Goal: Book appointment/travel/reservation

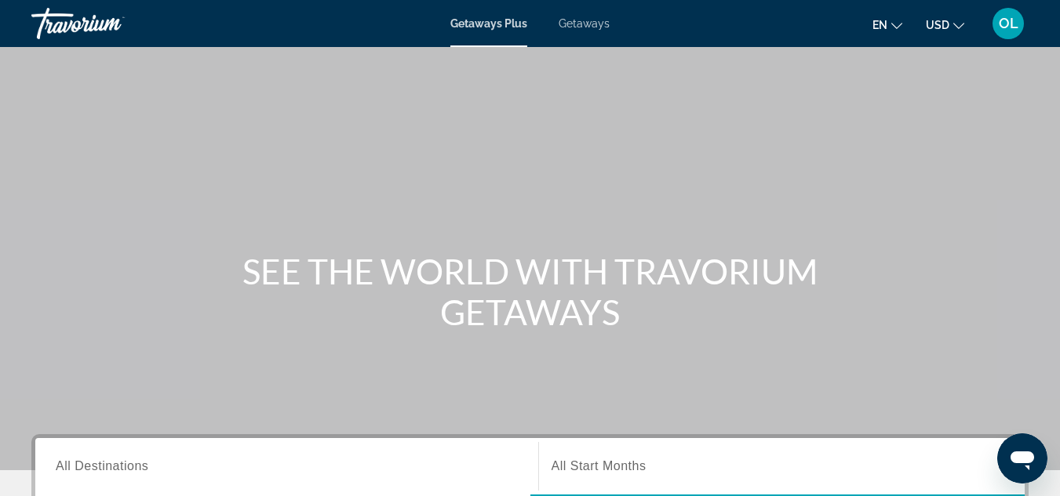
click at [491, 20] on span "Getaways Plus" at bounding box center [488, 23] width 77 height 13
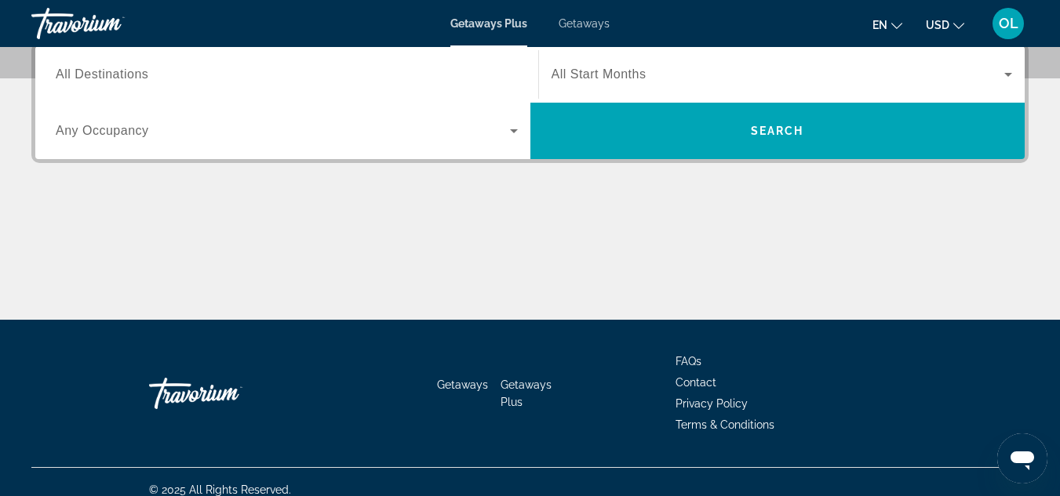
click at [187, 67] on input "Destination All Destinations" at bounding box center [287, 75] width 462 height 19
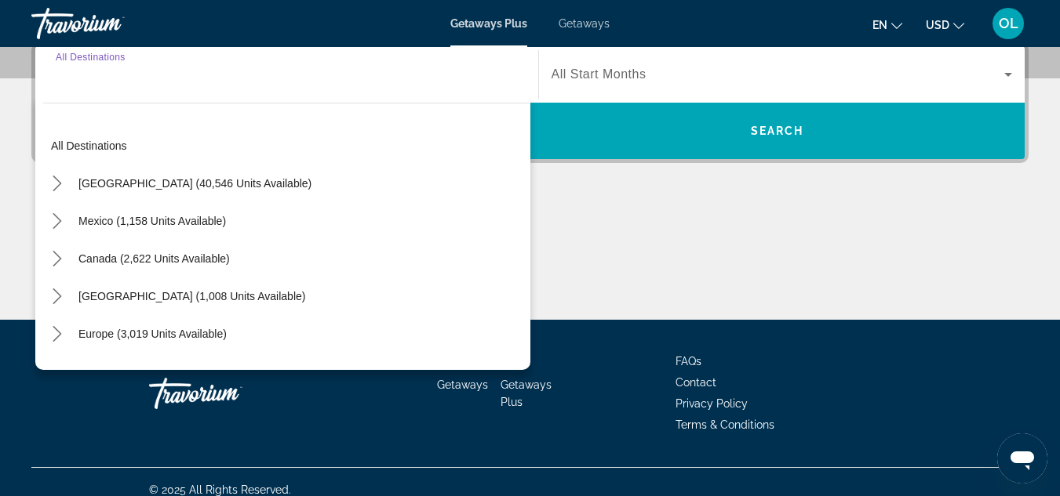
scroll to position [383, 0]
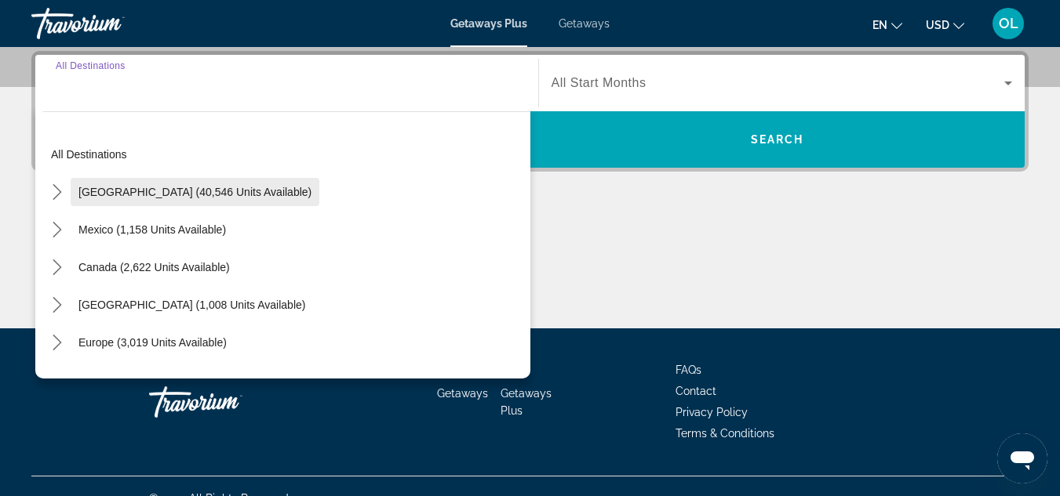
click at [130, 197] on span "[GEOGRAPHIC_DATA] (40,546 units available)" at bounding box center [194, 192] width 233 height 13
type input "**********"
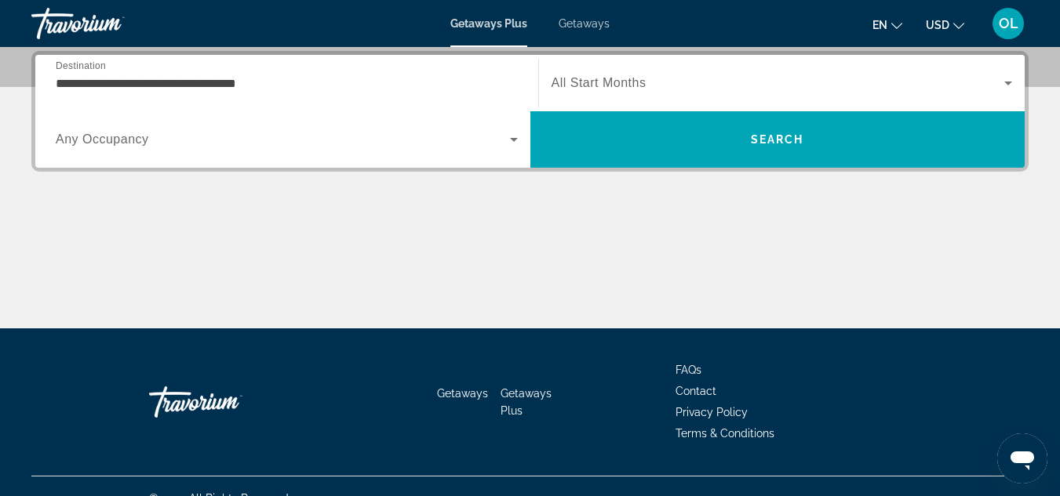
click at [666, 72] on div "Search widget" at bounding box center [781, 83] width 461 height 44
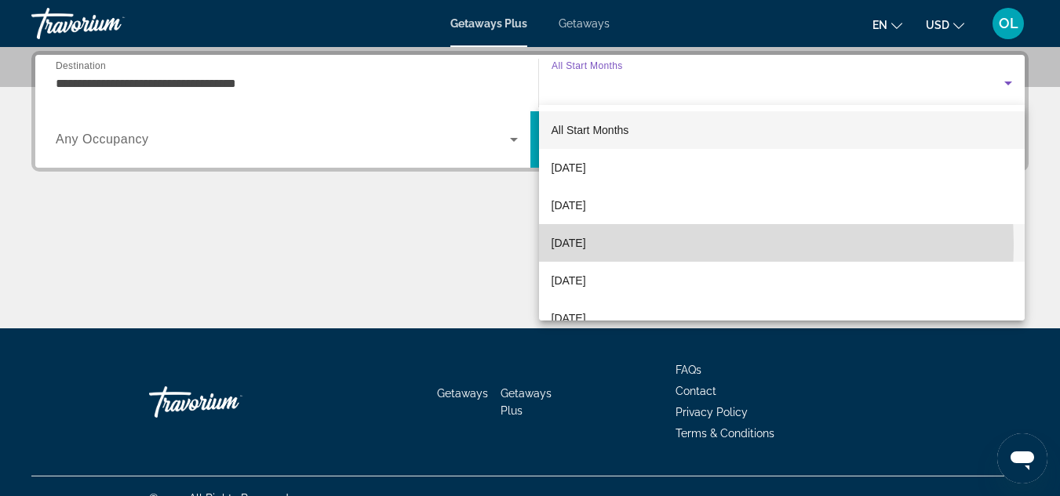
click at [586, 245] on span "[DATE]" at bounding box center [568, 243] width 35 height 19
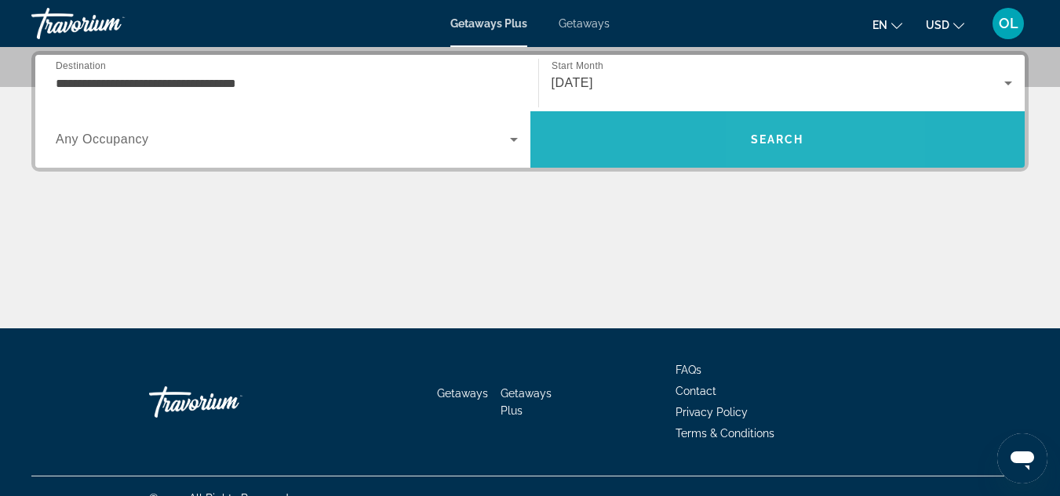
click at [776, 136] on span "Search" at bounding box center [777, 139] width 53 height 13
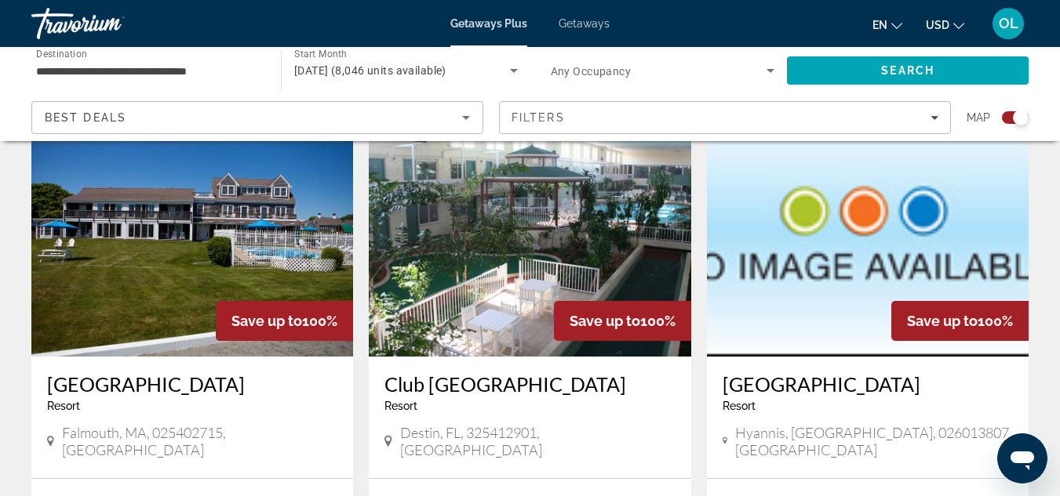
scroll to position [549, 0]
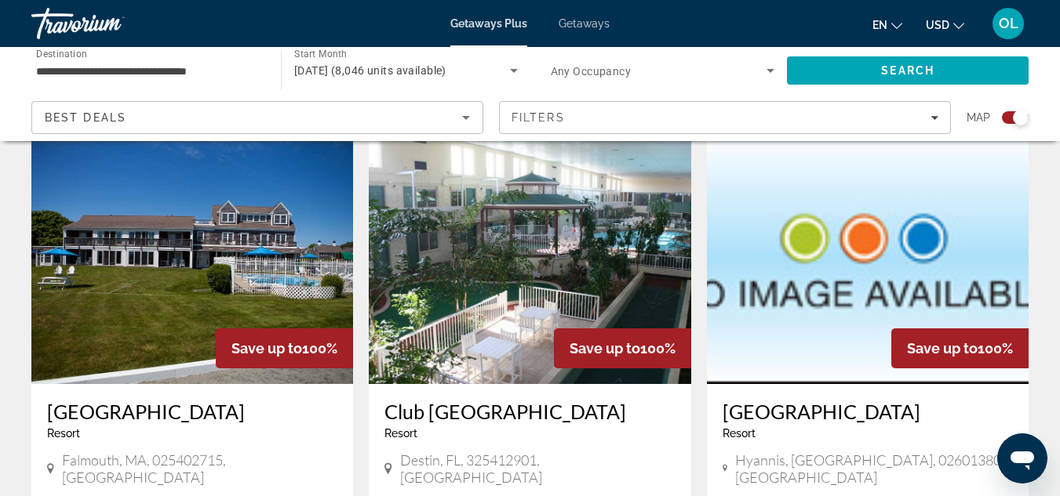
click at [590, 227] on img "Main content" at bounding box center [530, 258] width 322 height 251
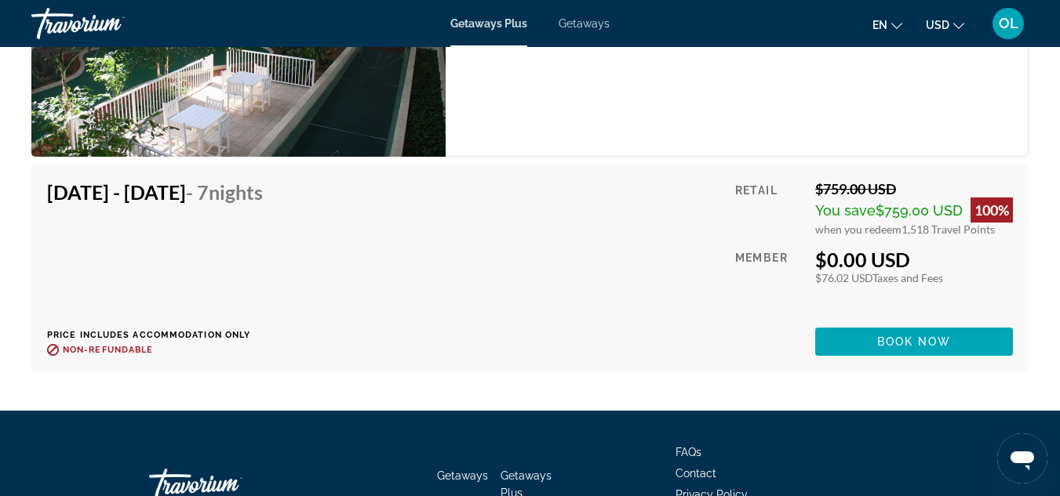
scroll to position [4143, 0]
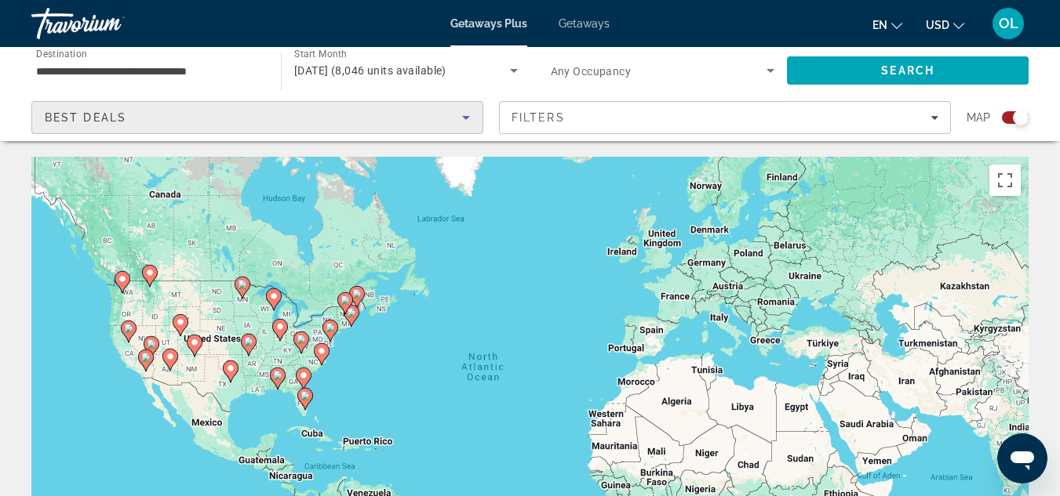
click at [467, 118] on icon "Sort by" at bounding box center [465, 117] width 19 height 19
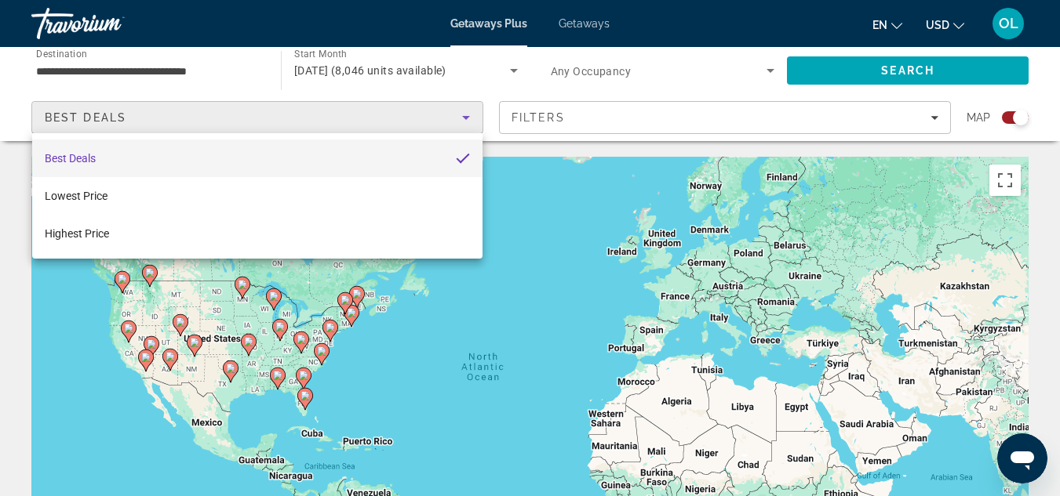
click at [12, 215] on div at bounding box center [530, 248] width 1060 height 496
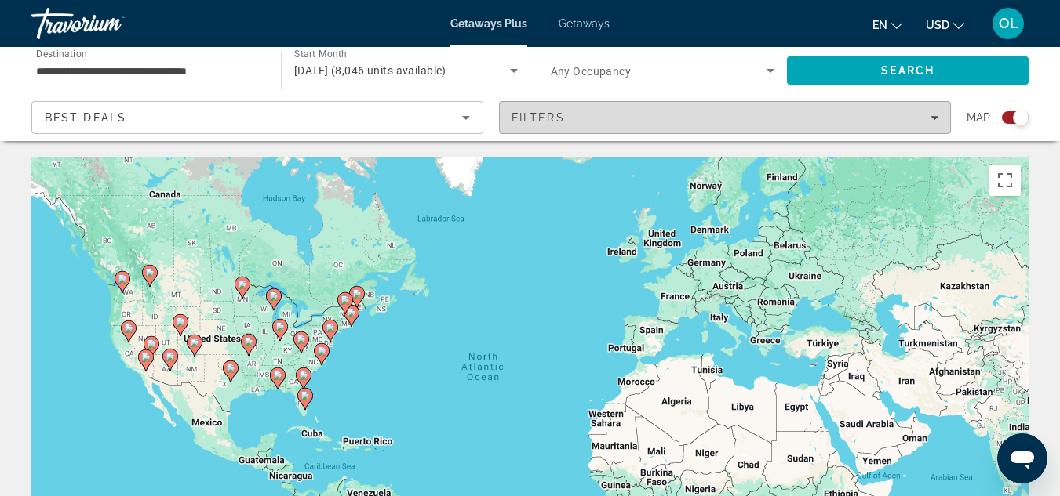
click at [936, 116] on icon "Filters" at bounding box center [934, 118] width 8 height 8
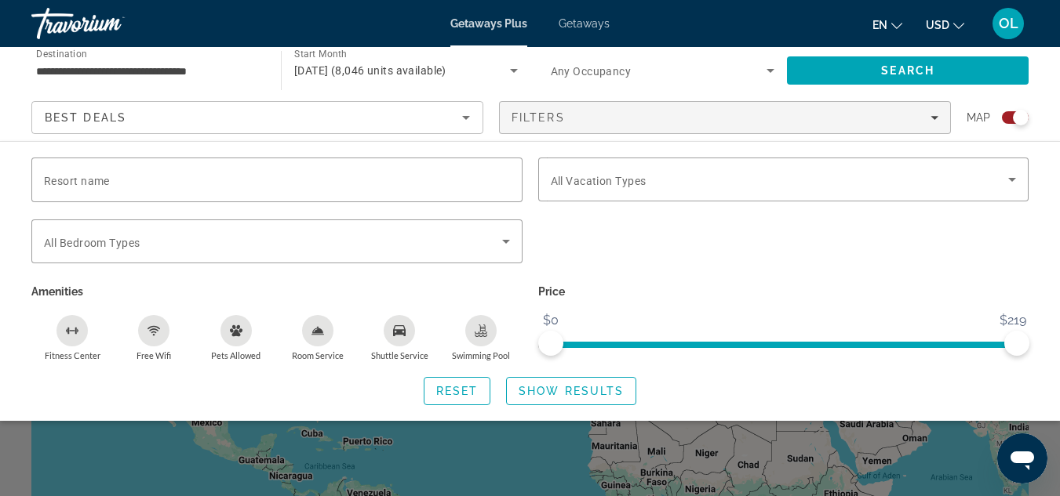
click at [1049, 178] on div "Resort name Vacation Types All Vacation Types Bedroom Types All Bedroom Types A…" at bounding box center [530, 282] width 1060 height 248
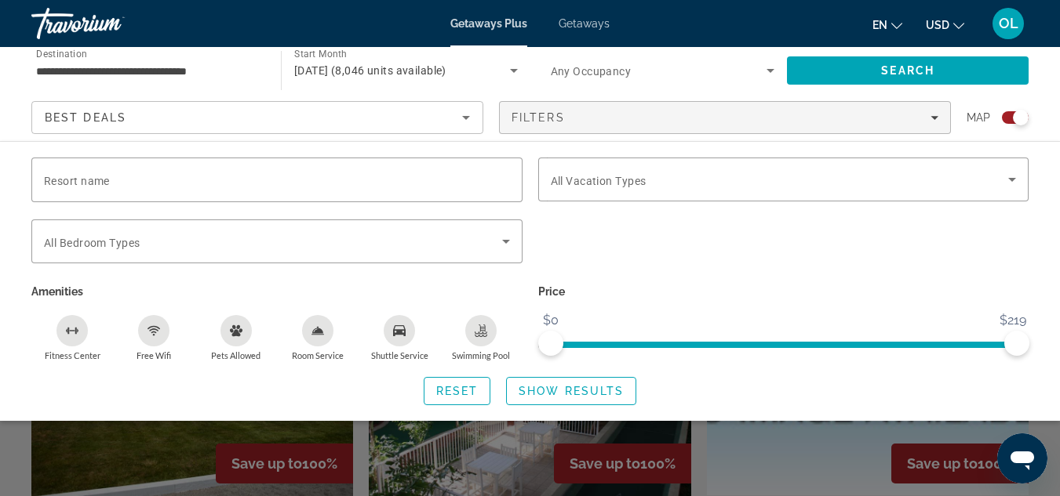
click at [767, 478] on div "Search widget" at bounding box center [530, 365] width 1060 height 261
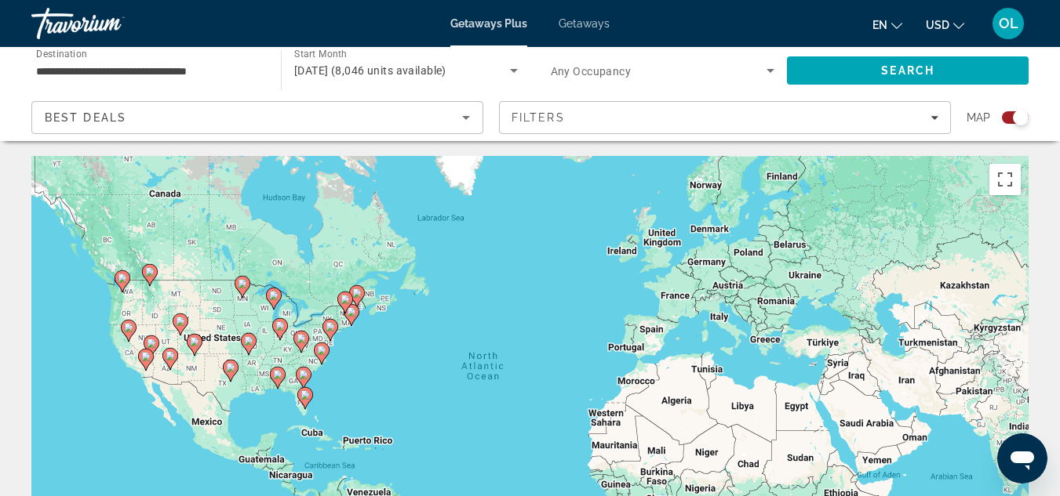
scroll to position [0, 0]
click at [1007, 180] on button "Toggle fullscreen view" at bounding box center [1004, 180] width 31 height 31
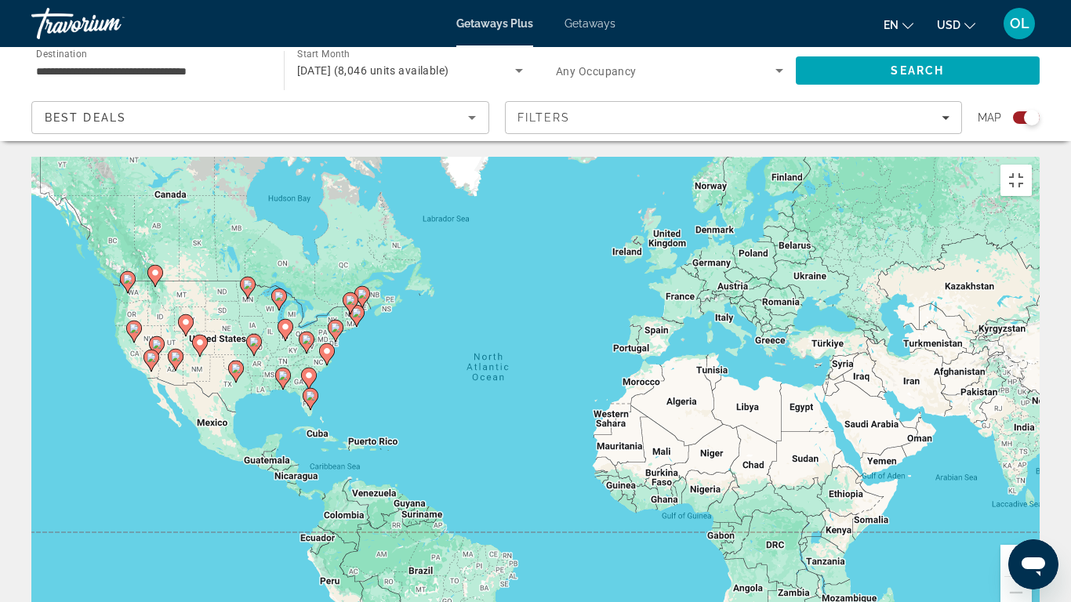
click at [1006, 248] on div "To activate drag with keyboard, press Alt + Enter. Once in keyboard drag state,…" at bounding box center [535, 392] width 1009 height 471
click at [1005, 247] on div "To activate drag with keyboard, press Alt + Enter. Once in keyboard drag state,…" at bounding box center [535, 392] width 1009 height 471
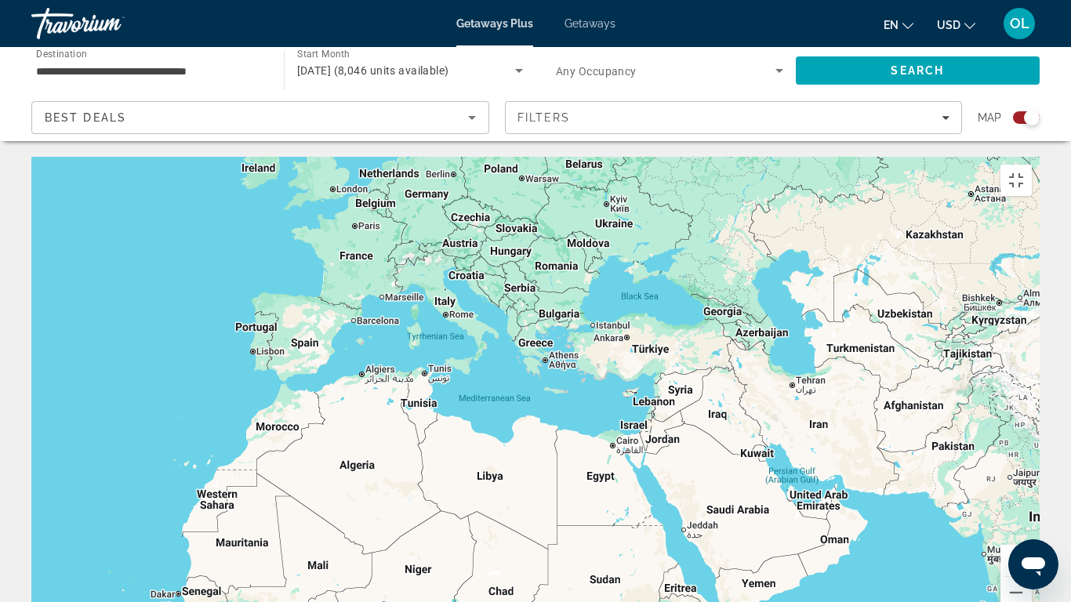
click at [1001, 247] on div "Main content" at bounding box center [535, 392] width 1009 height 471
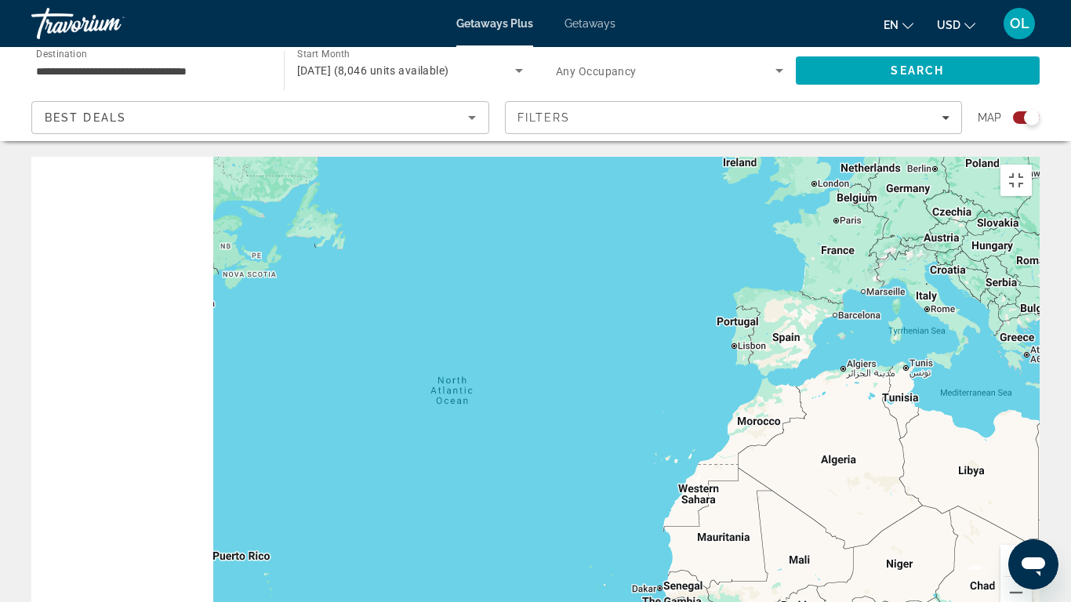
drag, startPoint x: 394, startPoint y: 292, endPoint x: 1063, endPoint y: 286, distance: 669.0
click at [1040, 286] on div "Main content" at bounding box center [535, 392] width 1009 height 471
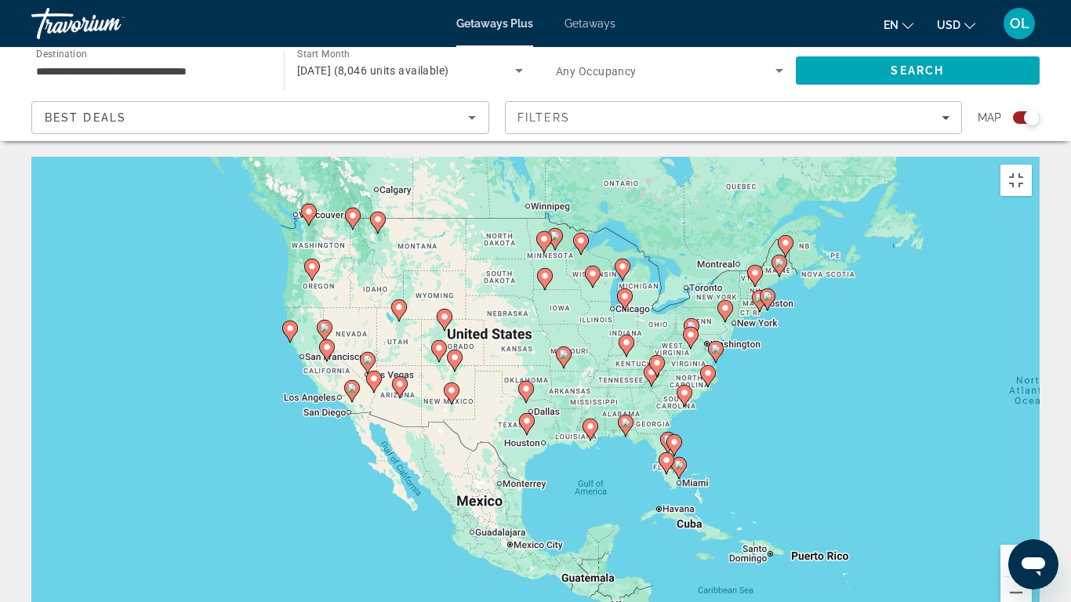
click at [906, 242] on div "To activate drag with keyboard, press Alt + Enter. Once in keyboard drag state,…" at bounding box center [535, 392] width 1009 height 471
click at [1032, 165] on button "Toggle fullscreen view" at bounding box center [1016, 180] width 31 height 31
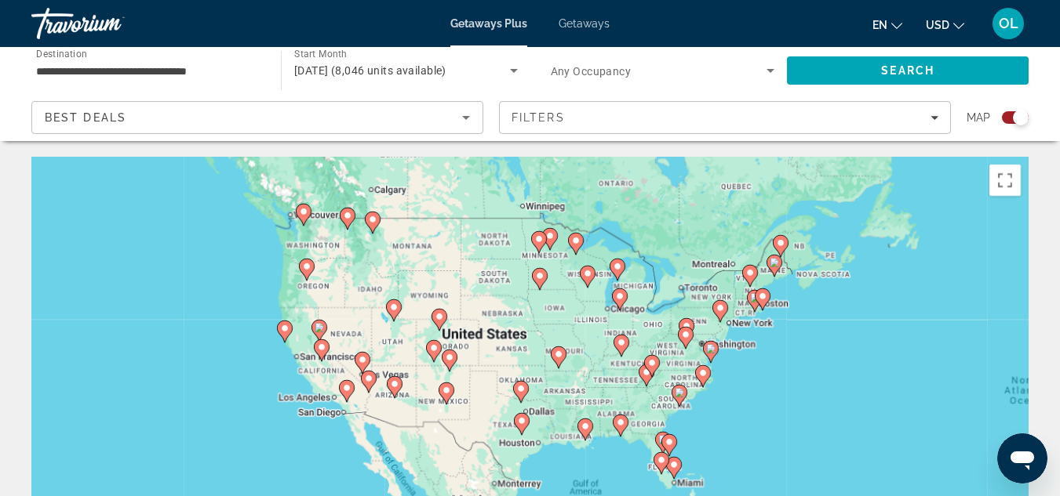
click at [931, 286] on div "To activate drag with keyboard, press Alt + Enter. Once in keyboard drag state,…" at bounding box center [529, 392] width 997 height 471
click at [1001, 181] on button "Toggle fullscreen view" at bounding box center [1004, 180] width 31 height 31
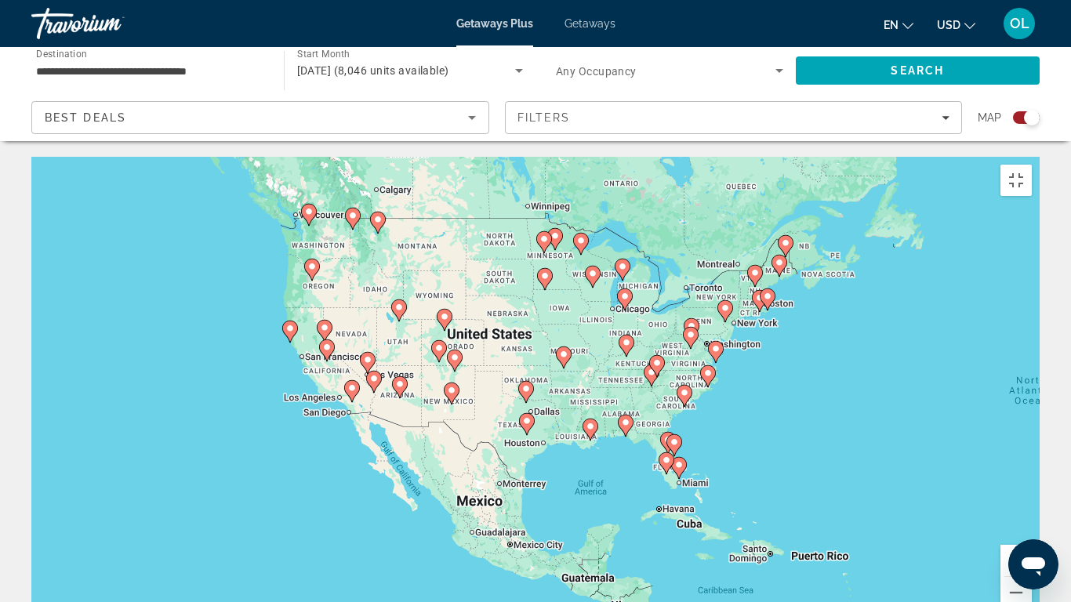
click at [1032, 496] on button "Zoom in" at bounding box center [1016, 560] width 31 height 31
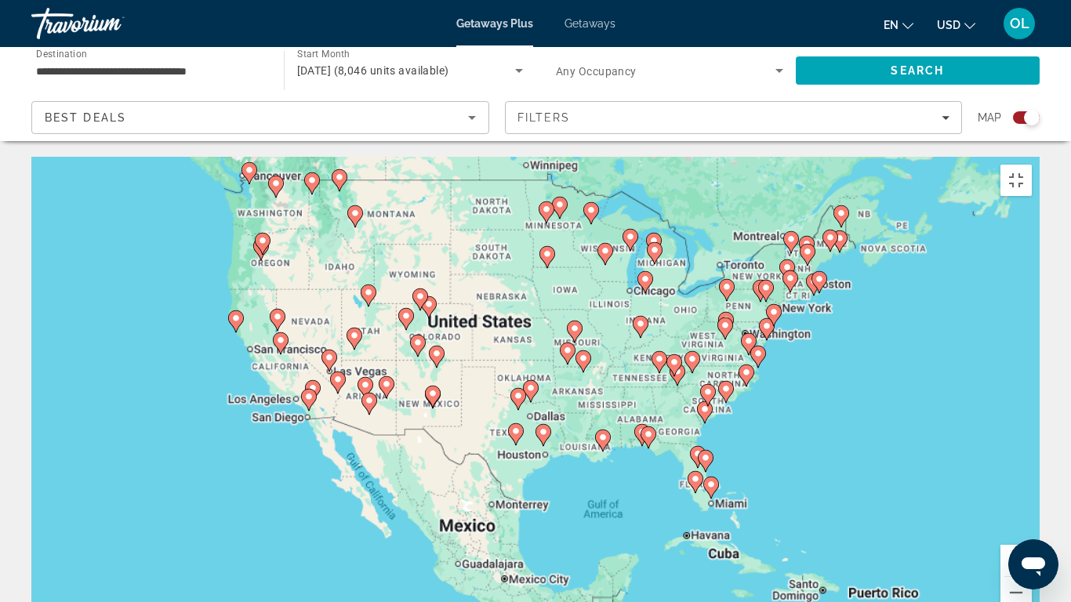
click at [1032, 496] on button "Zoom in" at bounding box center [1016, 560] width 31 height 31
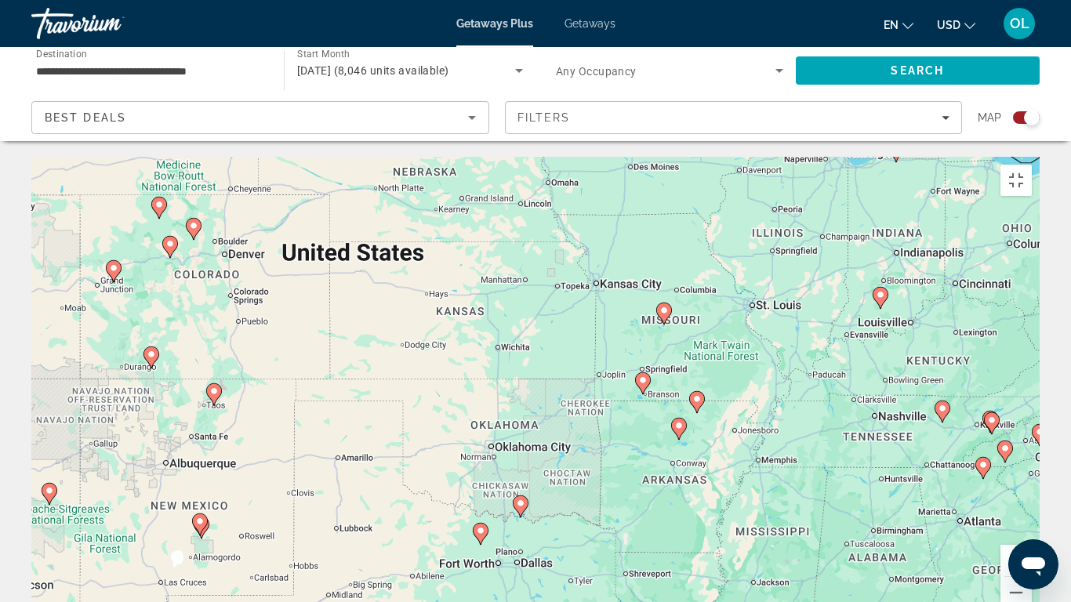
drag, startPoint x: 807, startPoint y: 295, endPoint x: 793, endPoint y: 426, distance: 131.7
click at [793, 426] on div "To activate drag with keyboard, press Alt + Enter. Once in keyboard drag state,…" at bounding box center [535, 392] width 1009 height 471
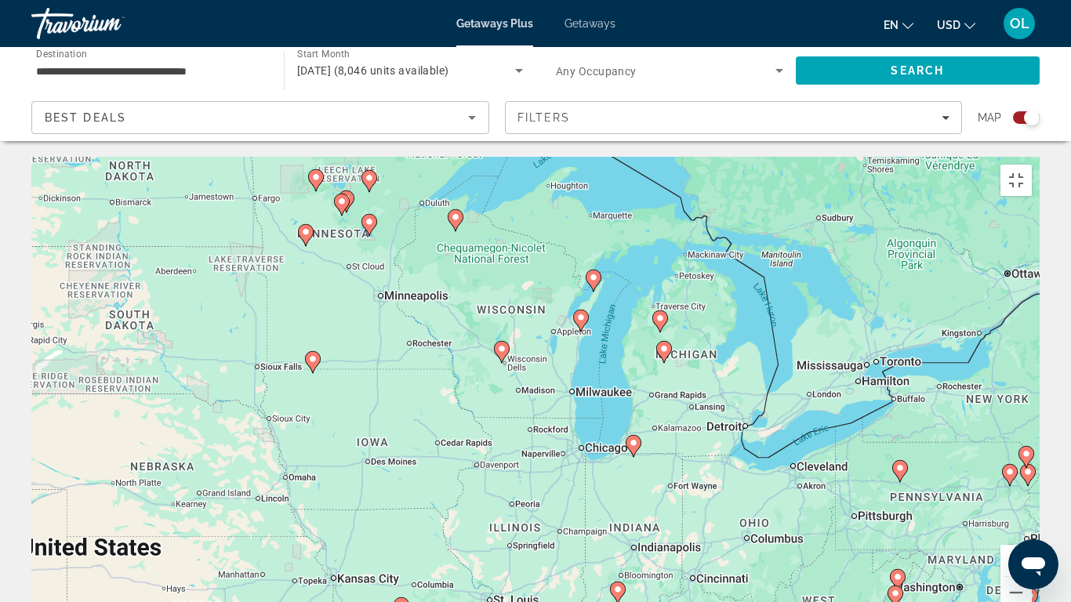
drag, startPoint x: 790, startPoint y: 298, endPoint x: 549, endPoint y: 469, distance: 295.3
click at [552, 467] on div "To activate drag with keyboard, press Alt + Enter. Once in keyboard drag state,…" at bounding box center [535, 392] width 1009 height 471
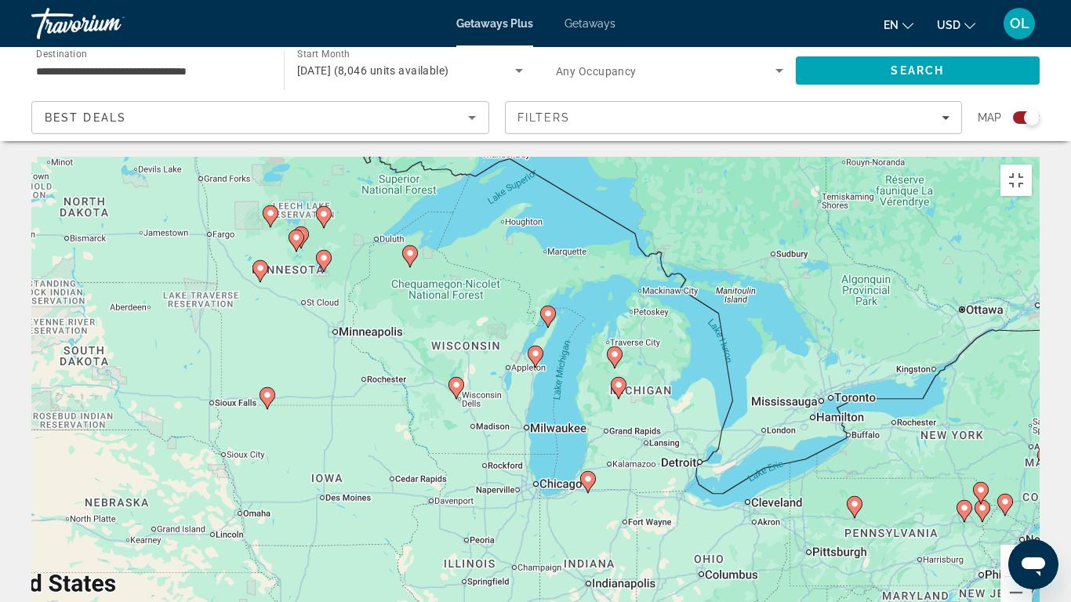
click at [1032, 496] on button "Zoom in" at bounding box center [1016, 560] width 31 height 31
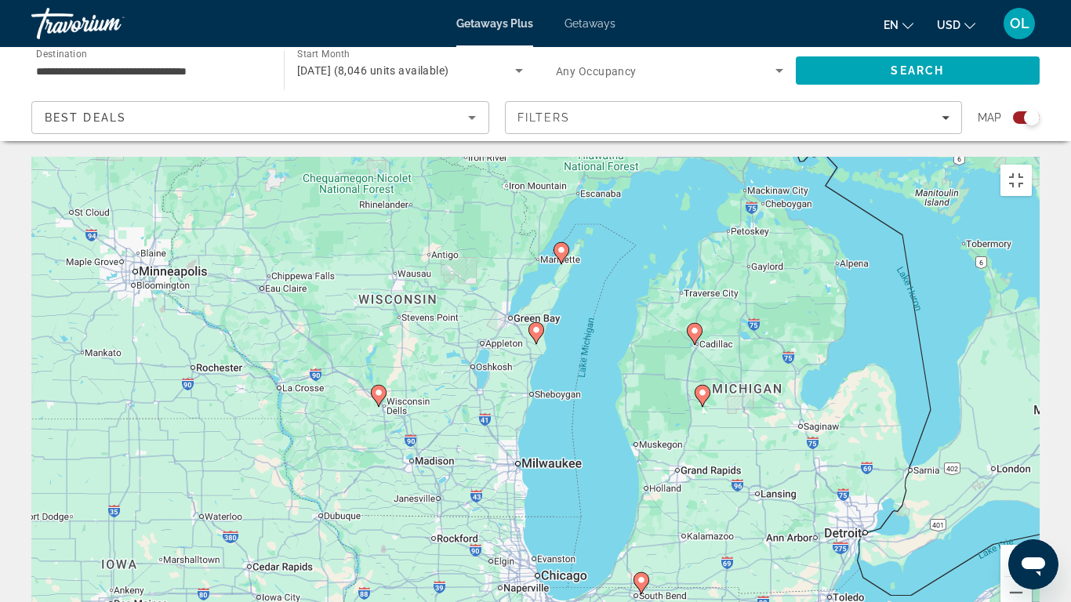
click at [1032, 496] on button "Zoom in" at bounding box center [1016, 560] width 31 height 31
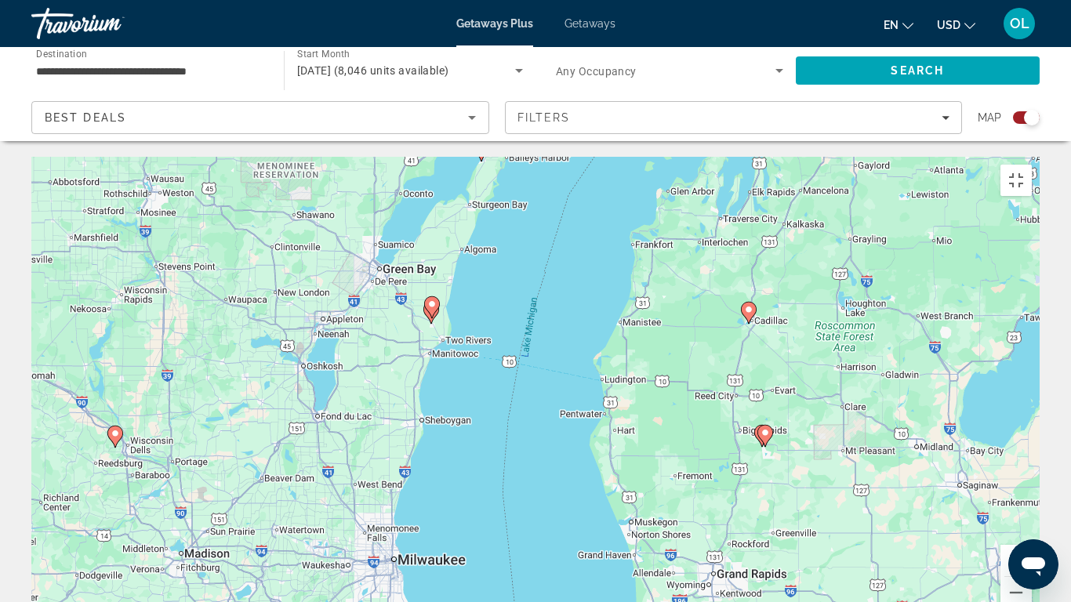
drag, startPoint x: 944, startPoint y: 458, endPoint x: 704, endPoint y: 500, distance: 243.7
click at [704, 496] on div "To activate drag with keyboard, press Alt + Enter. Once in keyboard drag state,…" at bounding box center [535, 392] width 1009 height 471
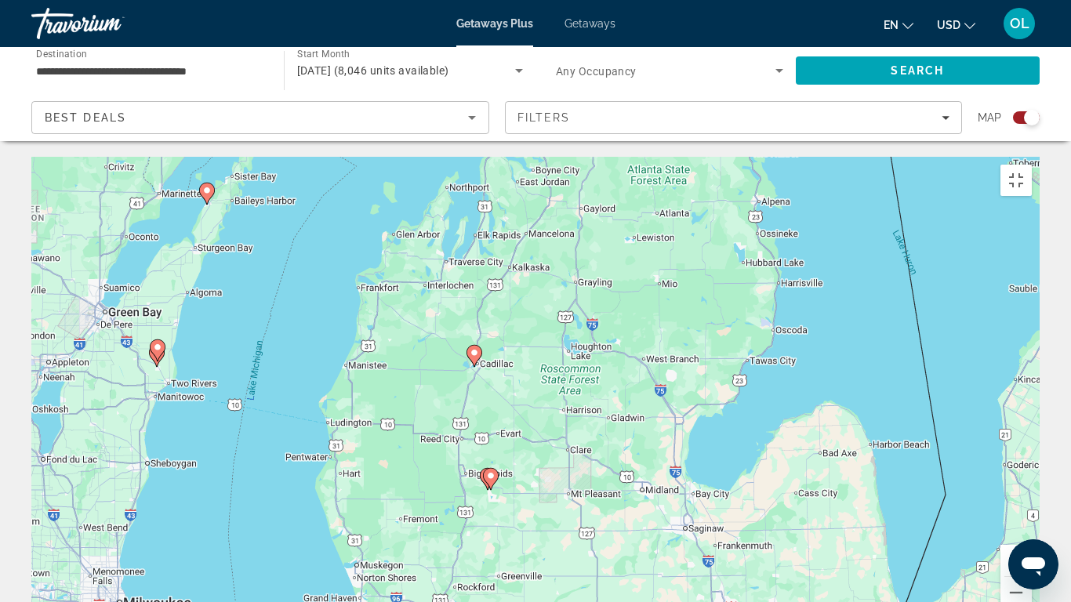
click at [491, 471] on image "Main content" at bounding box center [490, 475] width 9 height 9
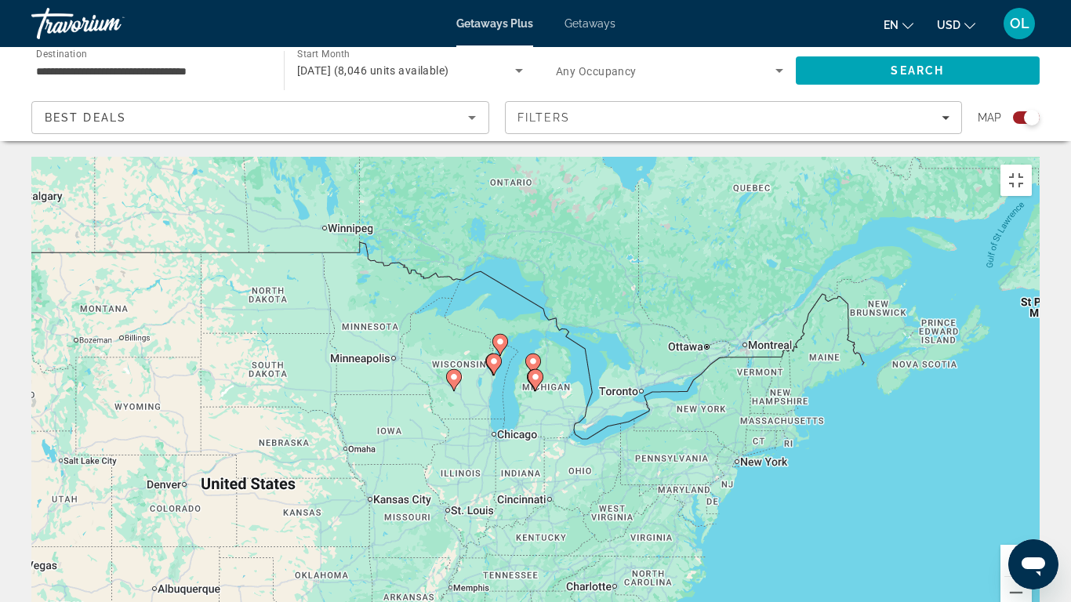
click at [537, 373] on image "Main content" at bounding box center [535, 377] width 9 height 9
type input "**********"
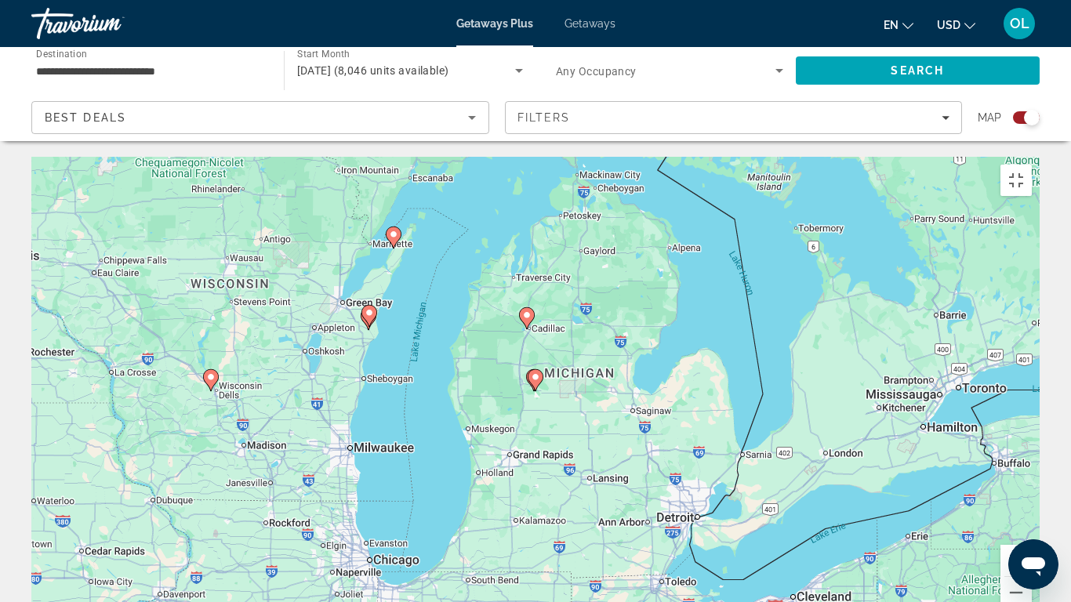
click at [537, 373] on image "Main content" at bounding box center [535, 377] width 9 height 9
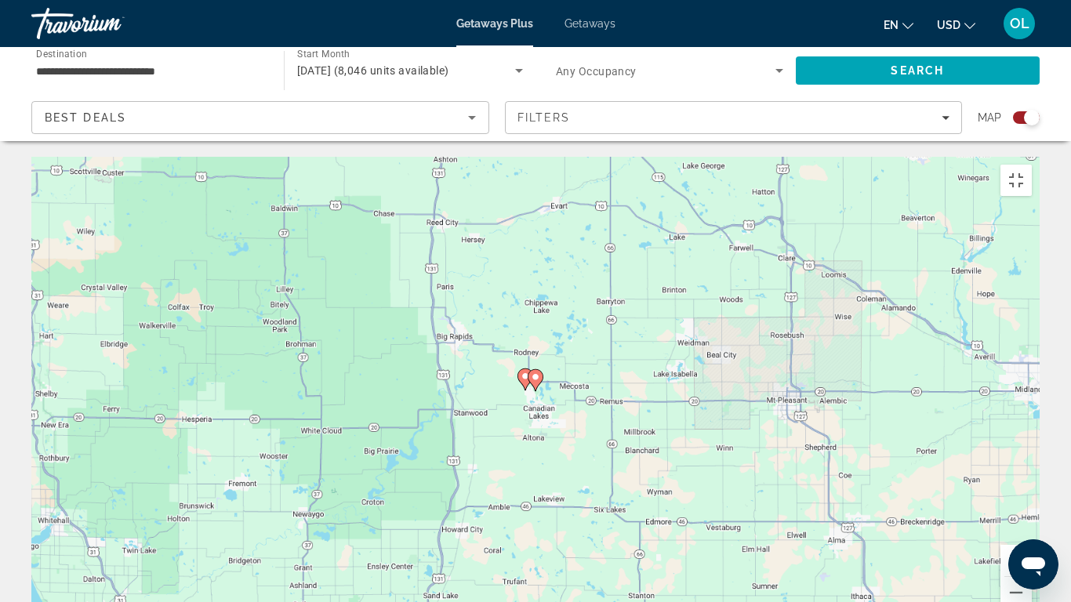
click at [538, 373] on image "Main content" at bounding box center [535, 377] width 9 height 9
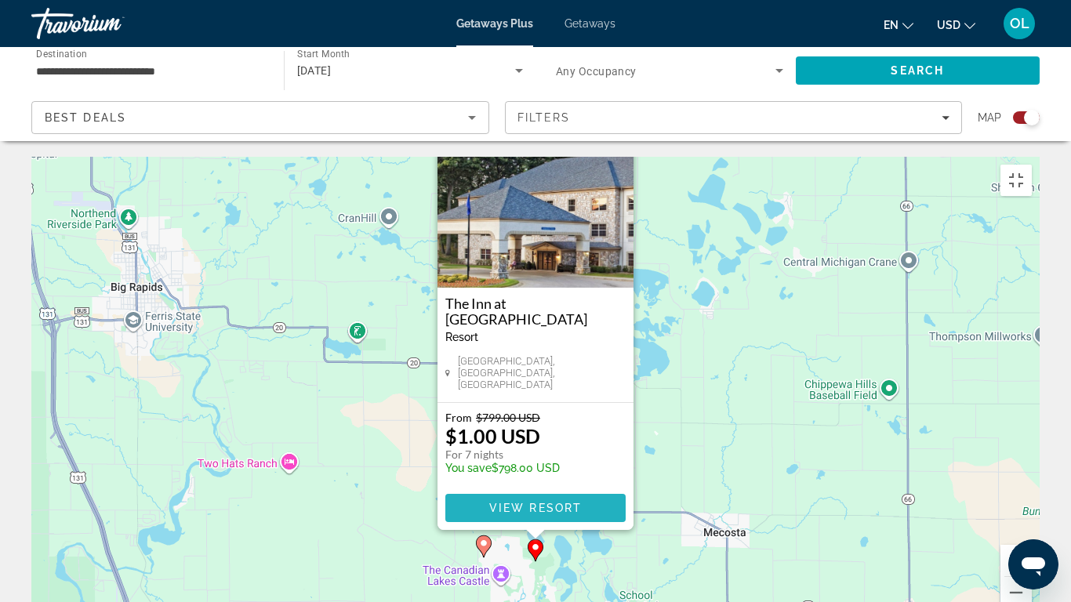
click at [558, 489] on span "Main content" at bounding box center [535, 508] width 180 height 38
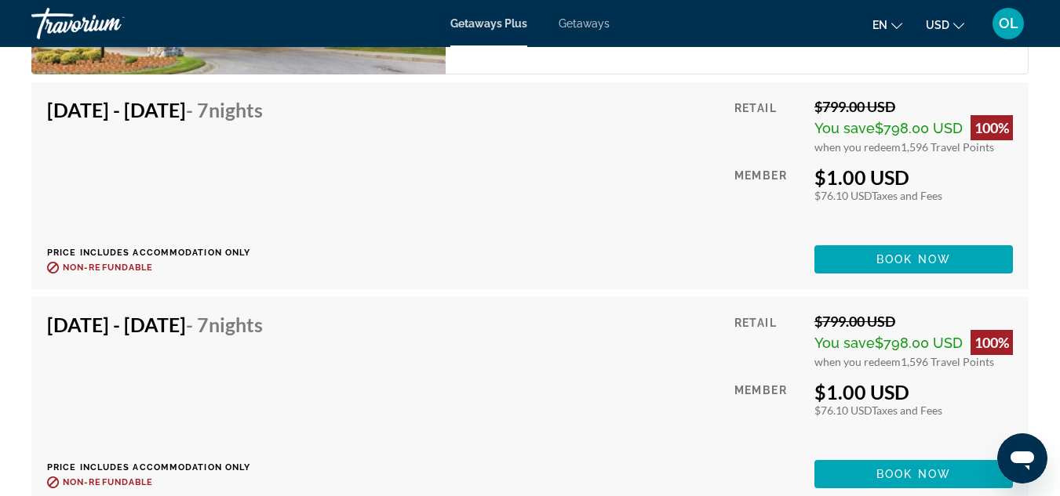
scroll to position [4322, 0]
